Goal: Navigation & Orientation: Find specific page/section

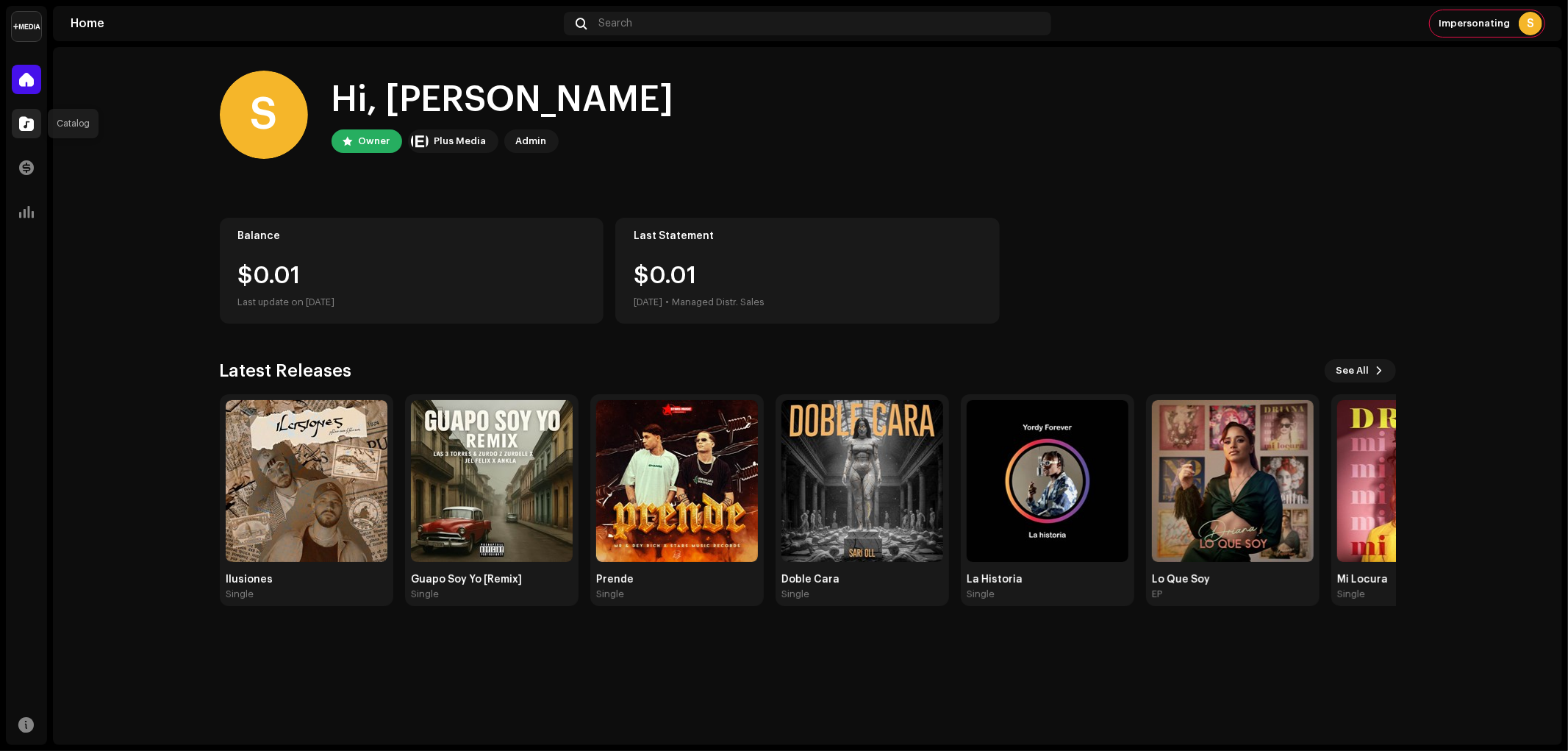
click at [23, 130] on span at bounding box center [26, 123] width 15 height 12
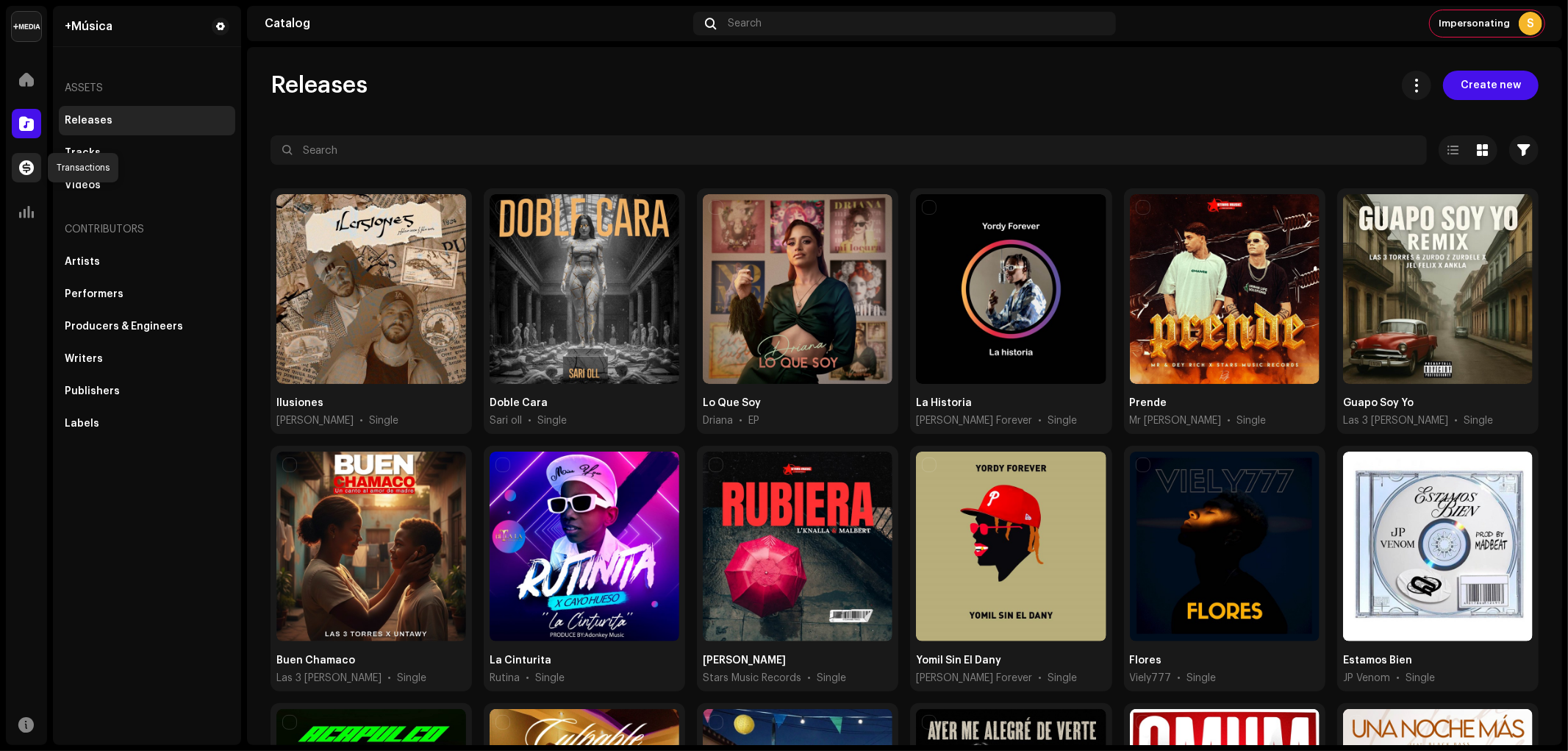
click at [19, 168] on span at bounding box center [26, 167] width 15 height 12
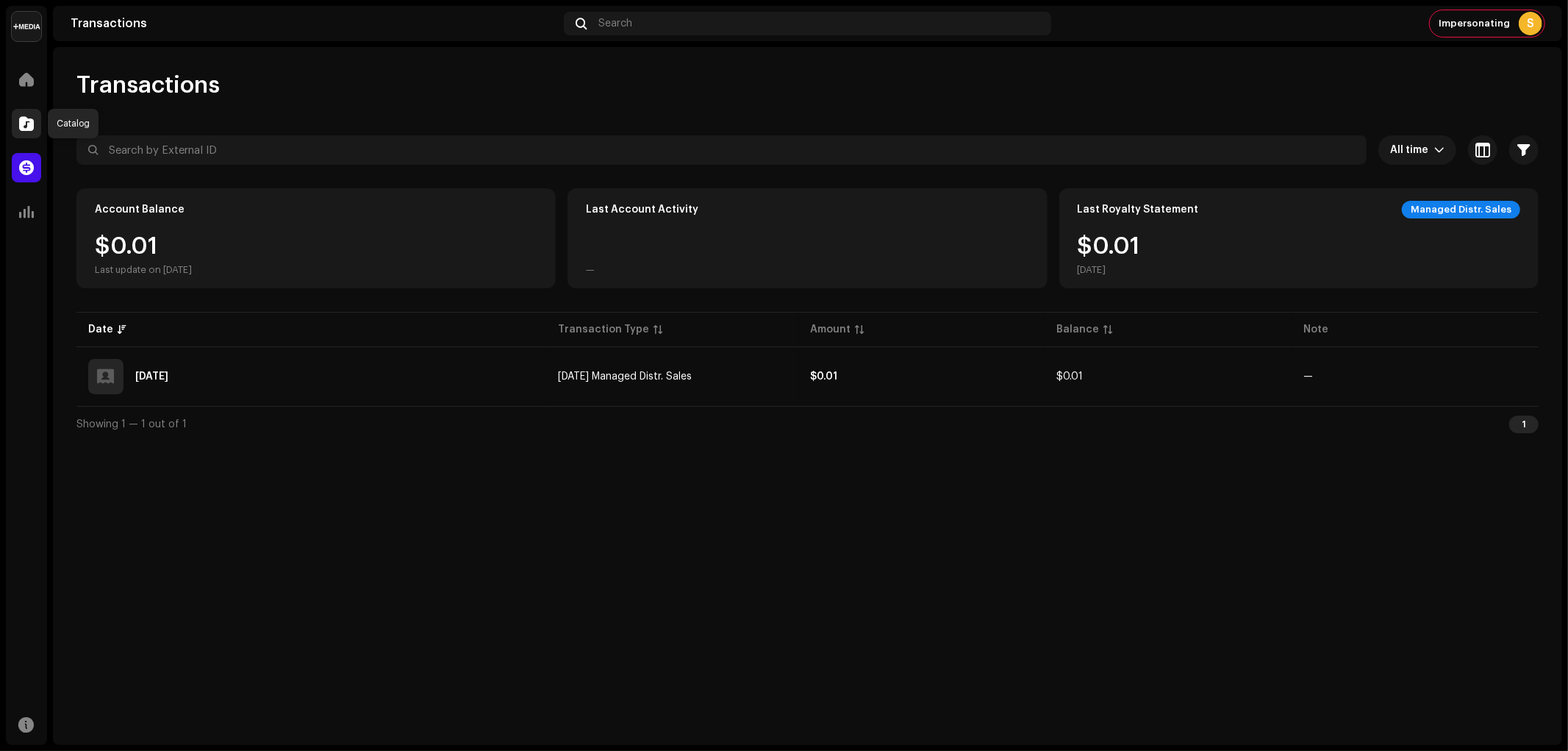
click at [25, 123] on span at bounding box center [26, 123] width 15 height 12
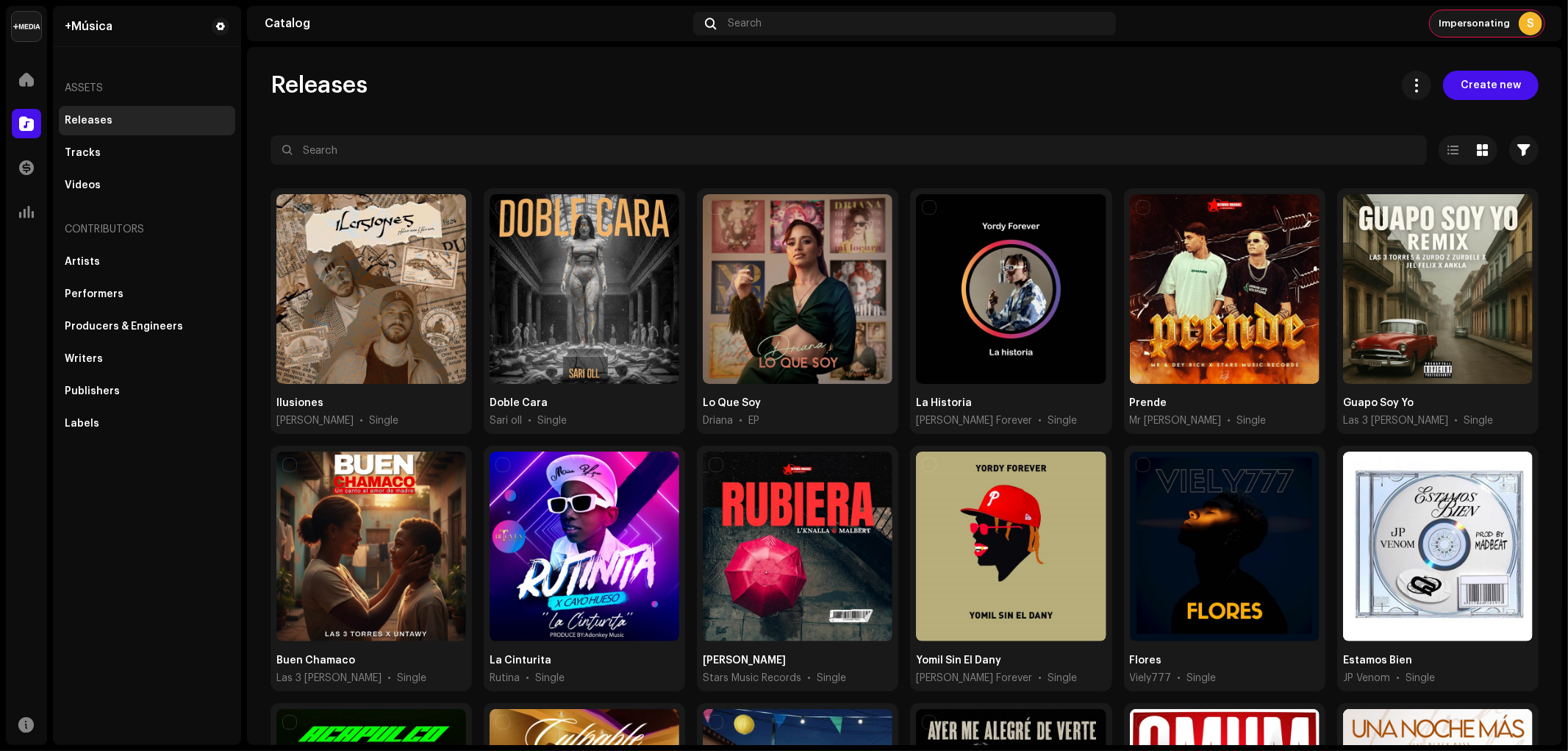
click at [1497, 25] on span "Impersonating" at bounding box center [1474, 23] width 71 height 12
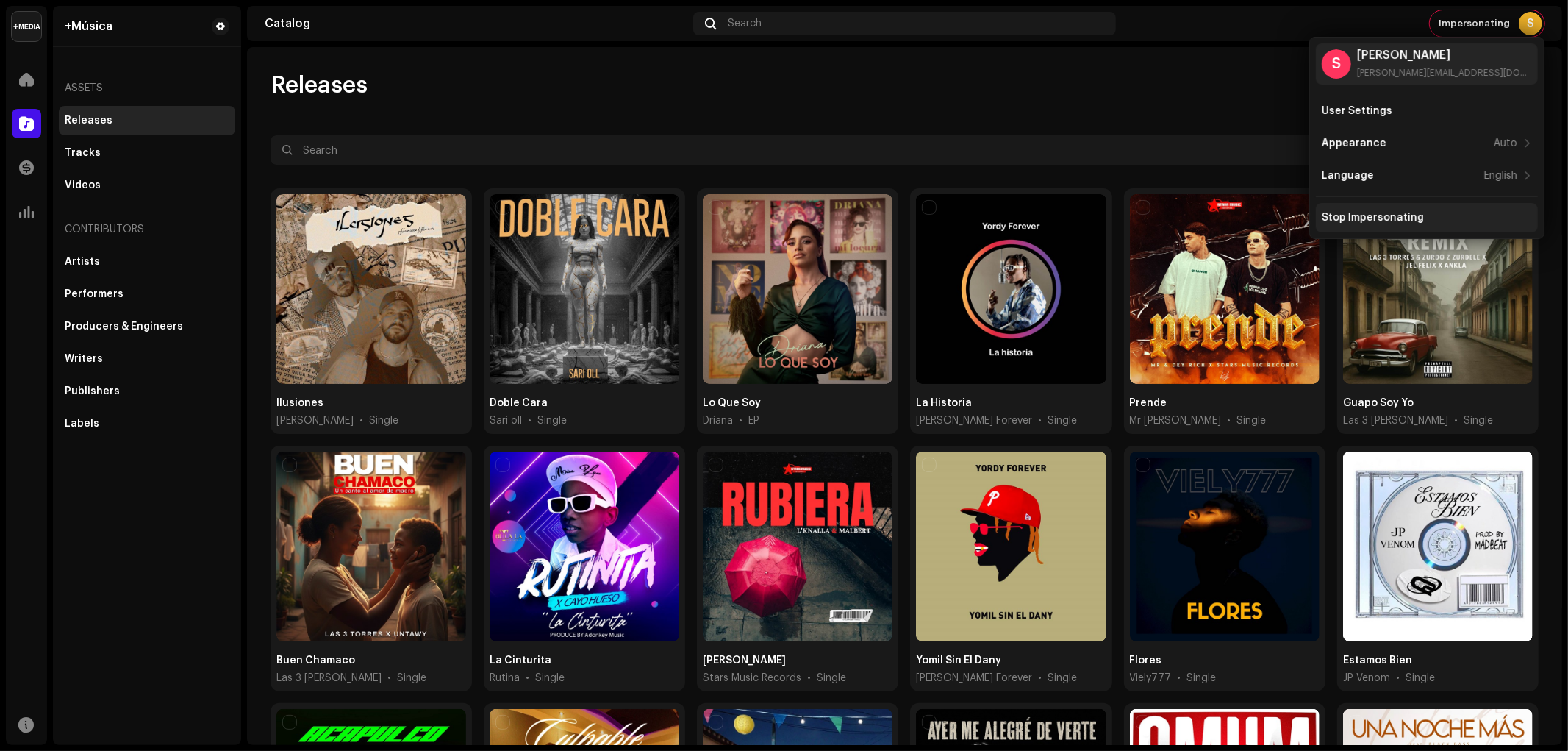
click at [1380, 215] on div "Stop Impersonating" at bounding box center [1373, 217] width 102 height 12
